Goal: Go to known website: Access a specific website the user already knows

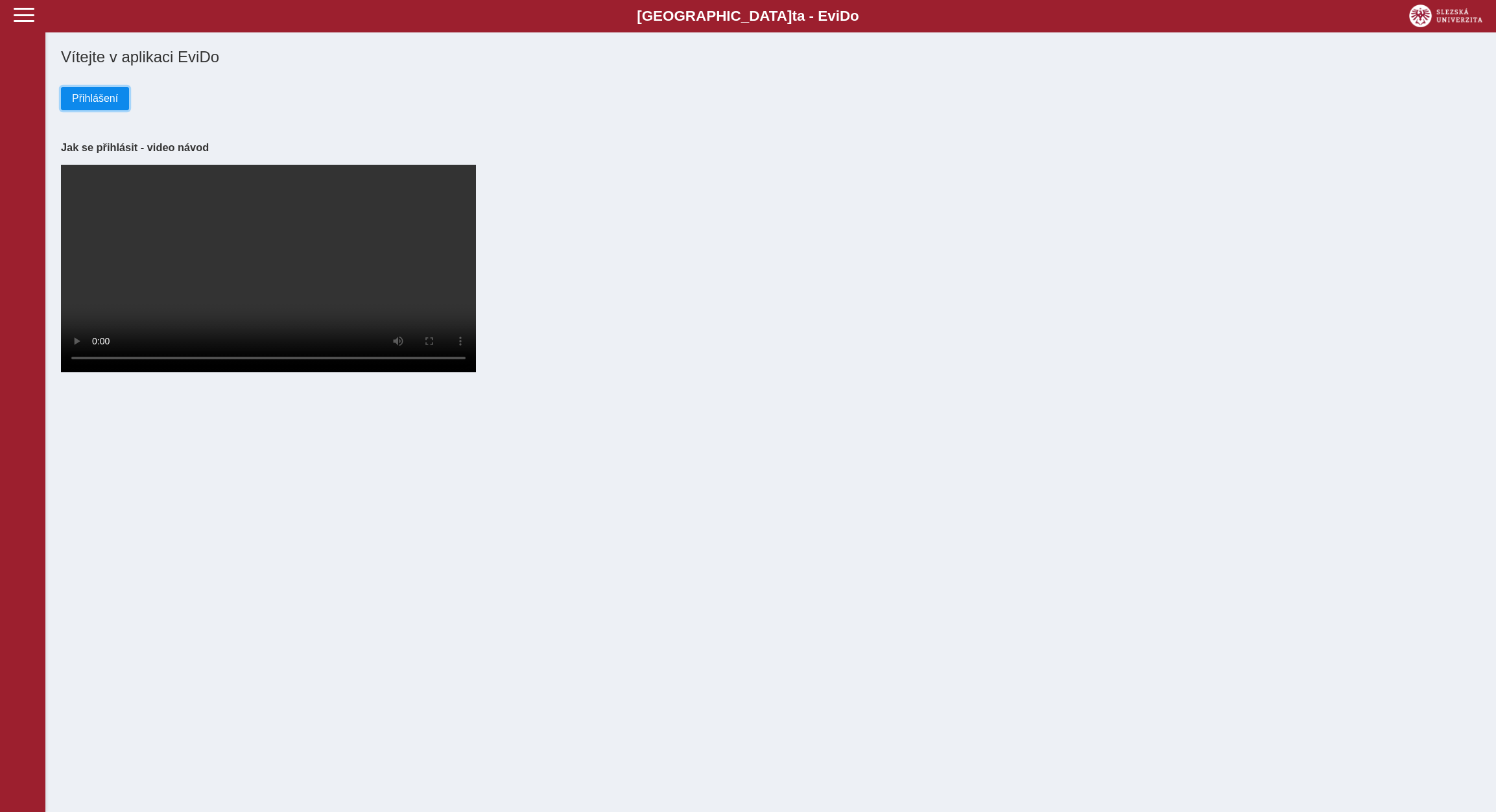
click at [109, 104] on span "Přihlášení" at bounding box center [95, 98] width 46 height 12
click at [81, 104] on span "Přihlášení" at bounding box center [95, 98] width 46 height 12
